Goal: Information Seeking & Learning: Learn about a topic

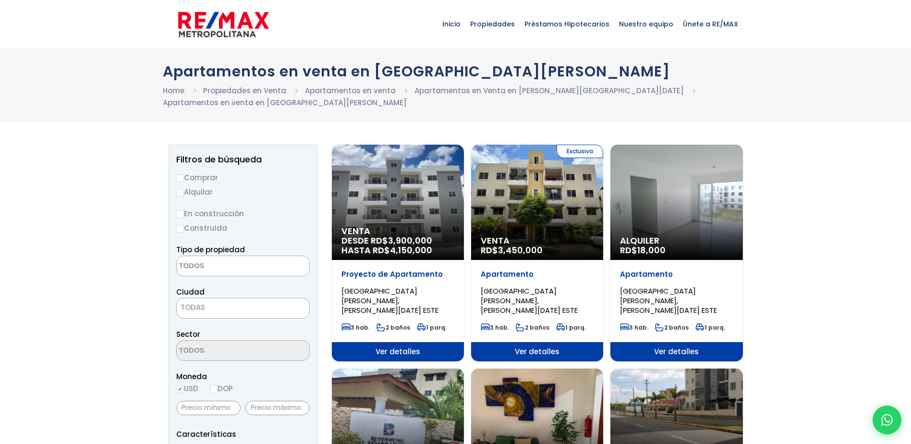
select select
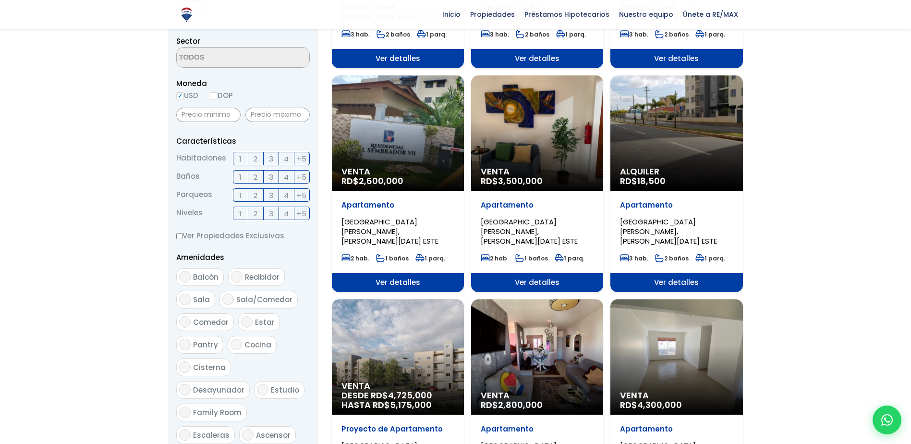
scroll to position [288, 0]
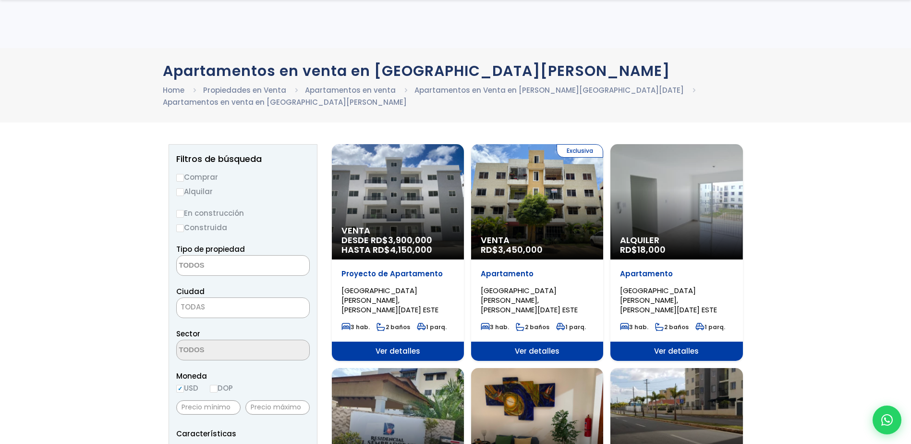
select select
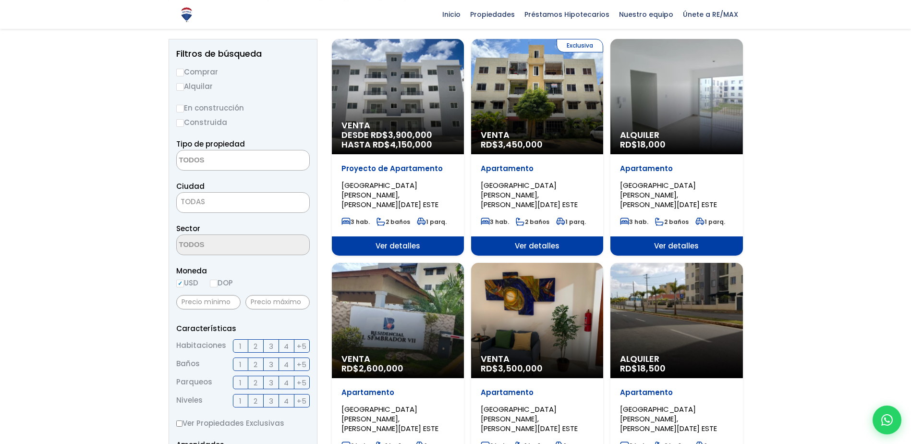
scroll to position [100, 0]
